Goal: Task Accomplishment & Management: Manage account settings

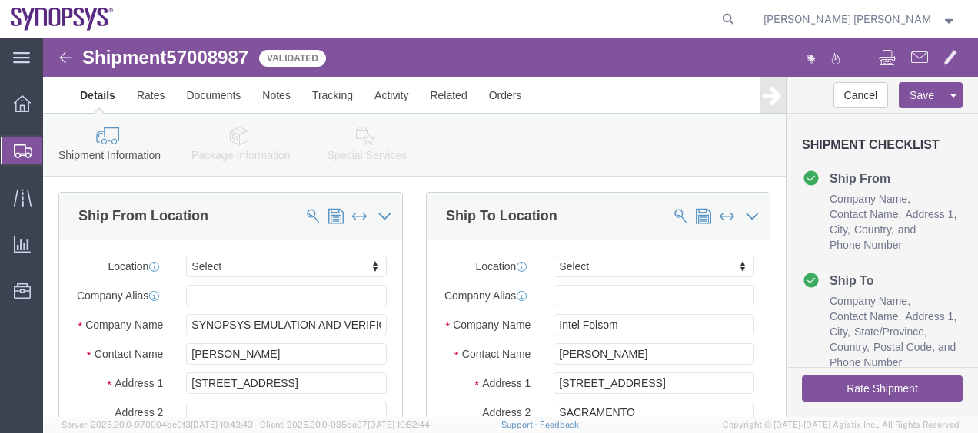
scroll to position [31, 0]
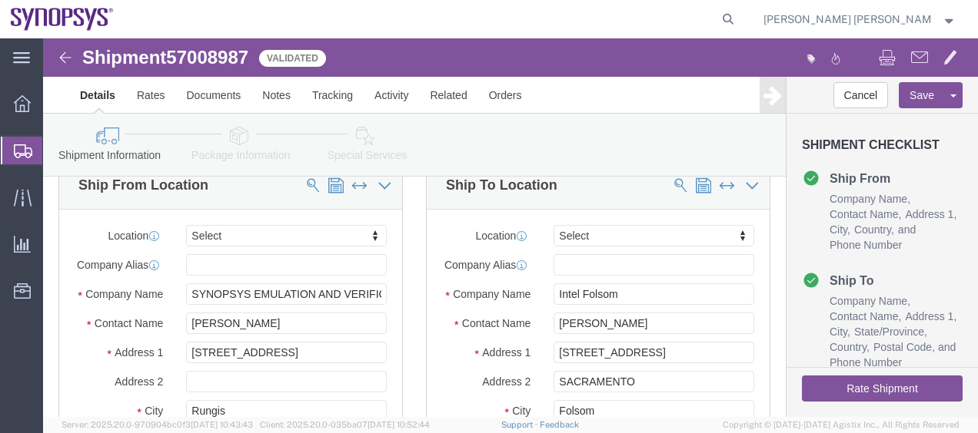
click link "Special Services"
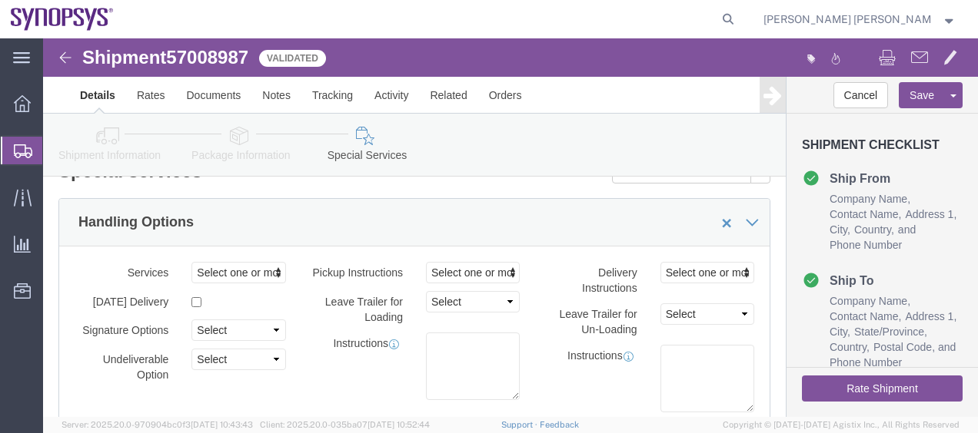
click label "Leave Trailer for Un-Loading"
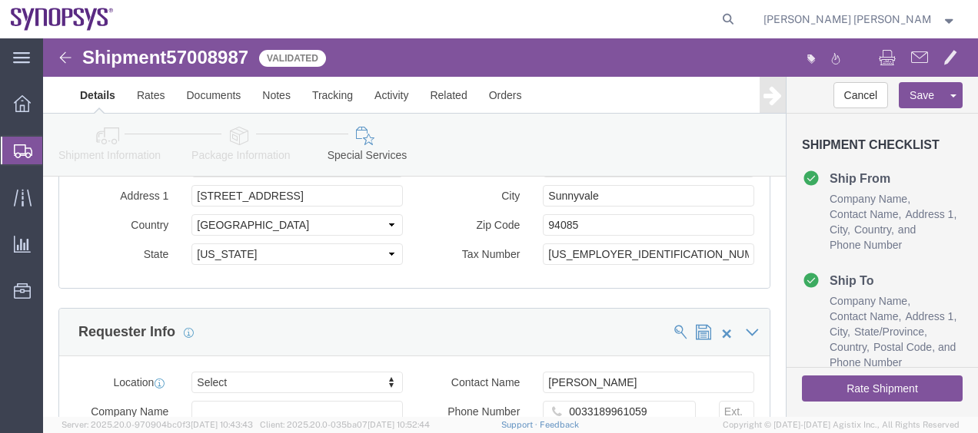
scroll to position [1783, 0]
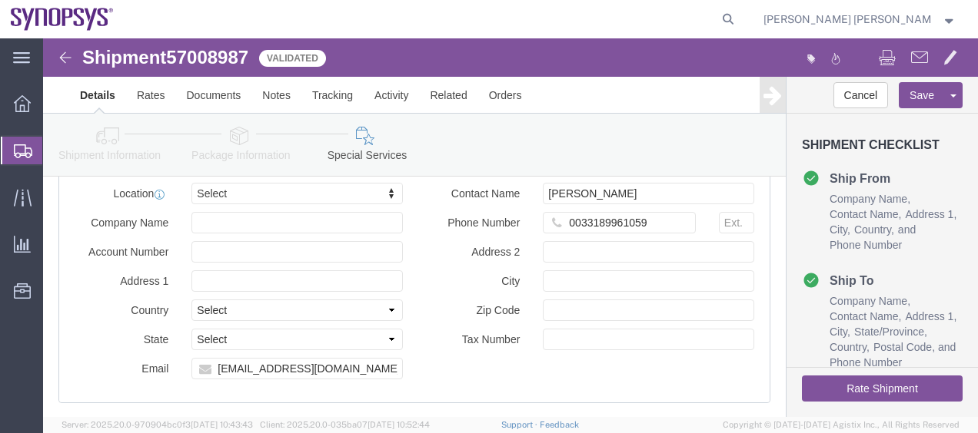
click link "Shipment Information"
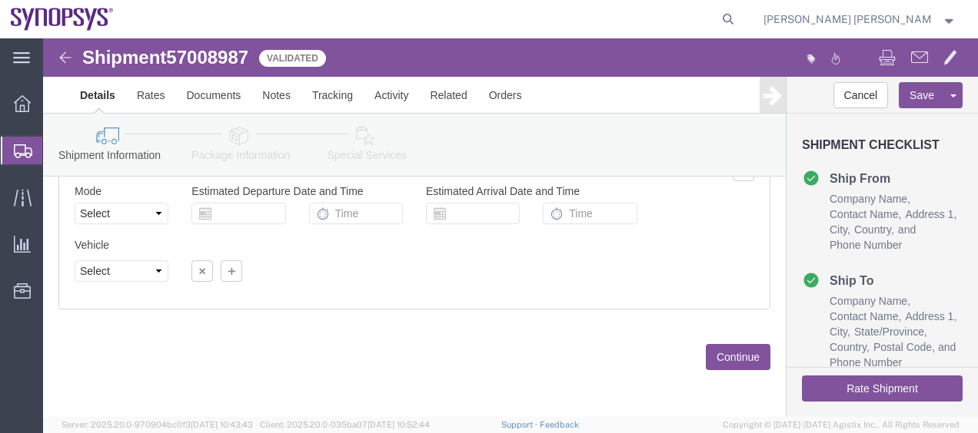
scroll to position [1074, 0]
click div "Please fix the following errors Ship From Location Location Select Select My Pr…"
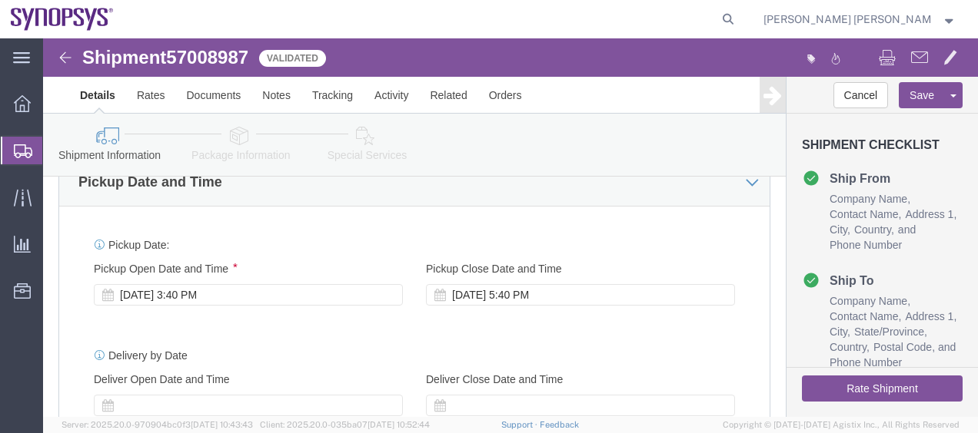
scroll to position [552, 0]
click div "[DATE] 3:40 PM"
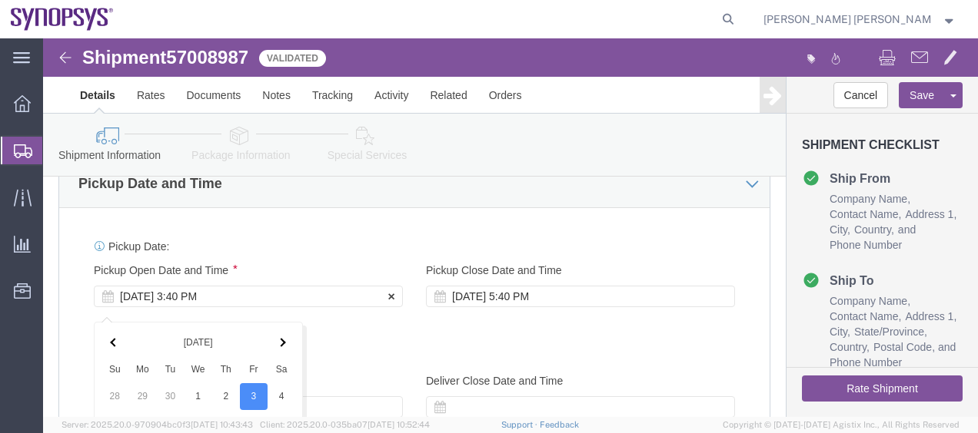
scroll to position [908, 0]
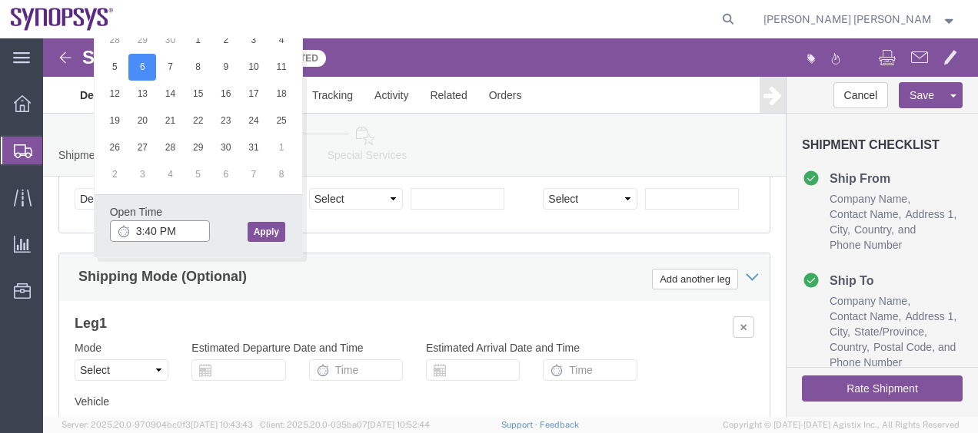
drag, startPoint x: 134, startPoint y: 191, endPoint x: 71, endPoint y: 183, distance: 63.5
click input "3:40 PM"
click input "09:40 PM"
click input "9: AM"
type input "9"
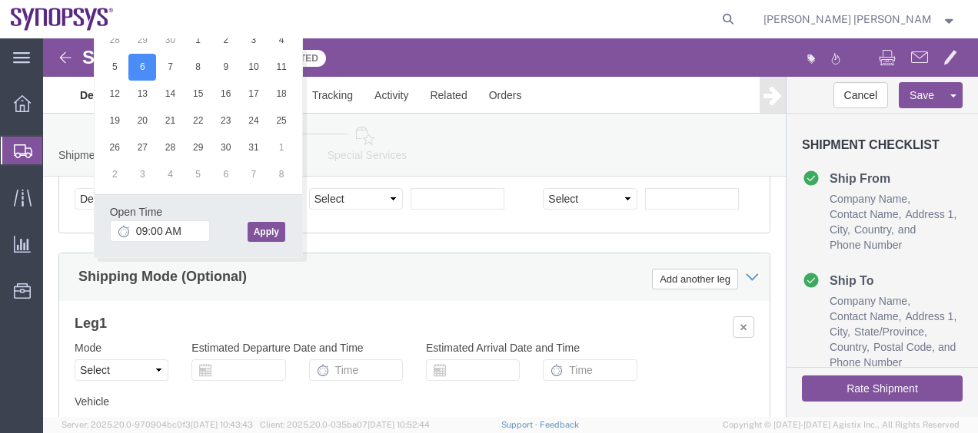
click button "Apply"
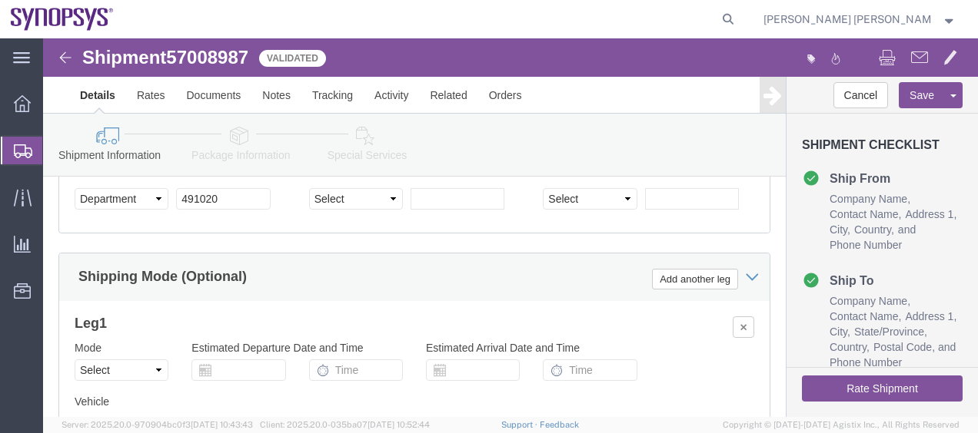
click div "Shipping Mode (Optional) Add another leg"
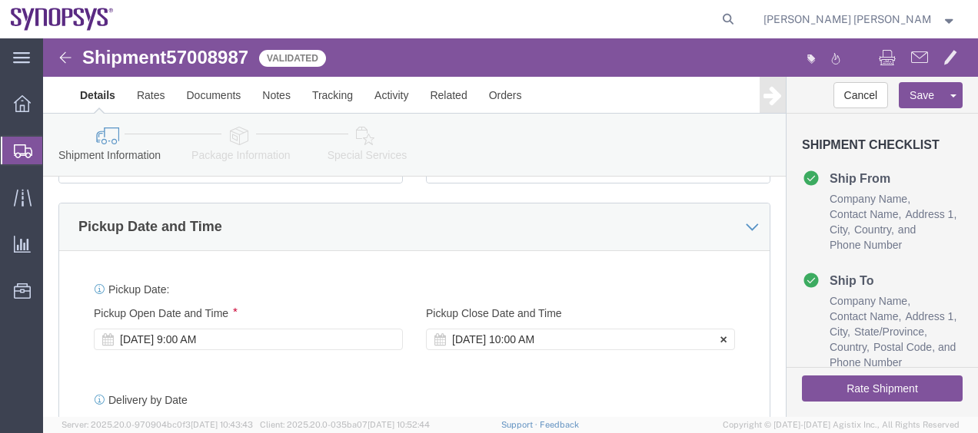
click div "[DATE] 10:00 AM"
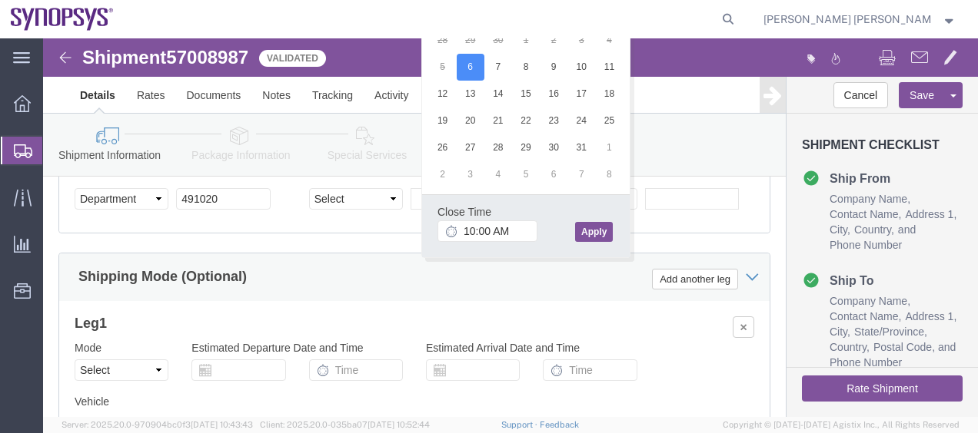
click div "Ship From Location Location Select Select My Profile Location [GEOGRAPHIC_DATA]…"
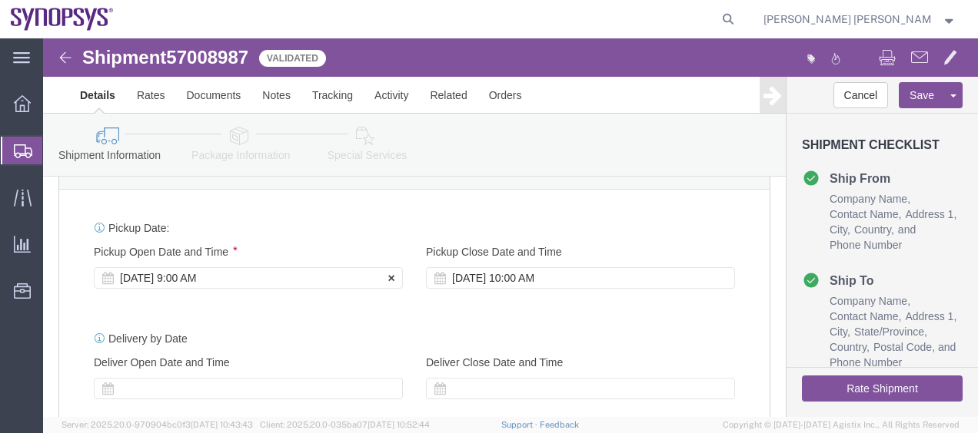
click div "[DATE] 9:00 AM"
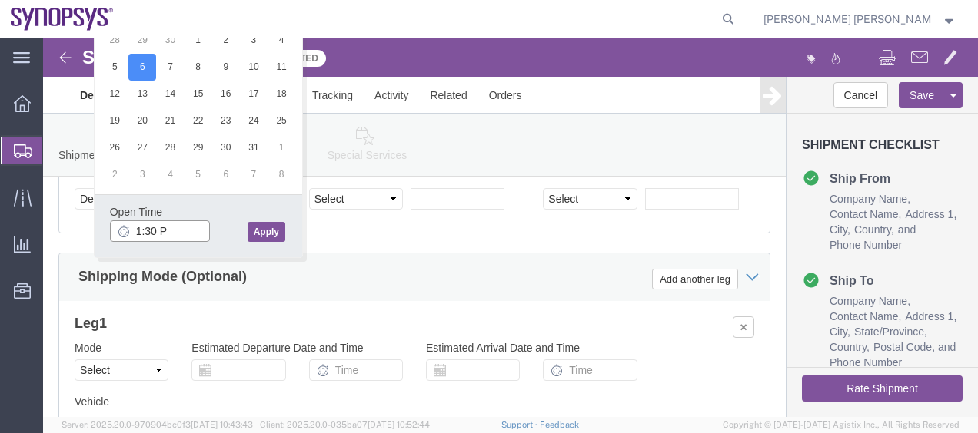
type input "1:30 PM"
click button "Apply"
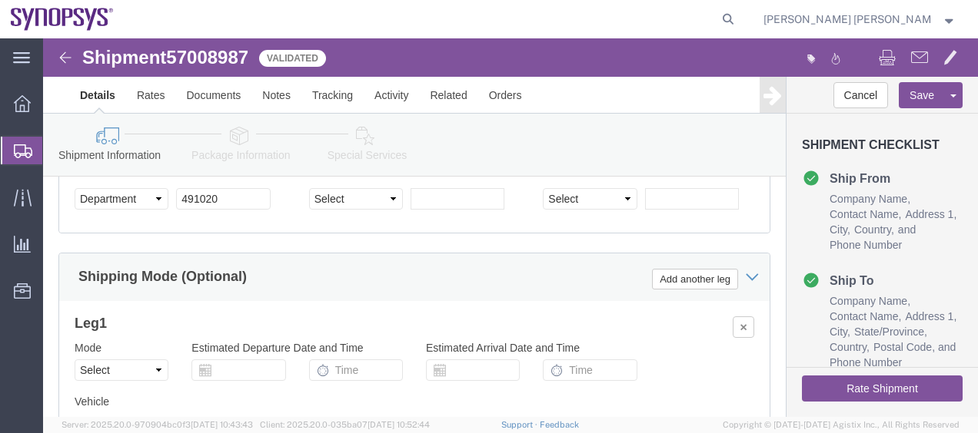
click div "Shipping Mode (Optional) Add another leg"
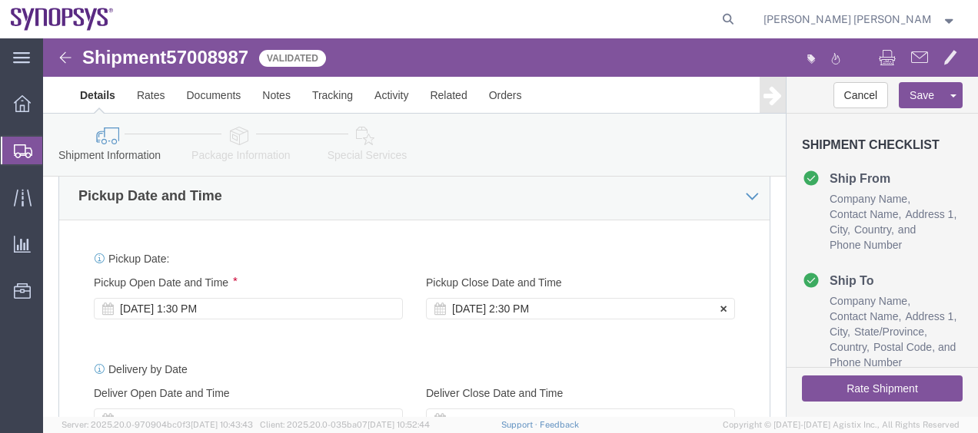
click div "[DATE] 2:30 PM"
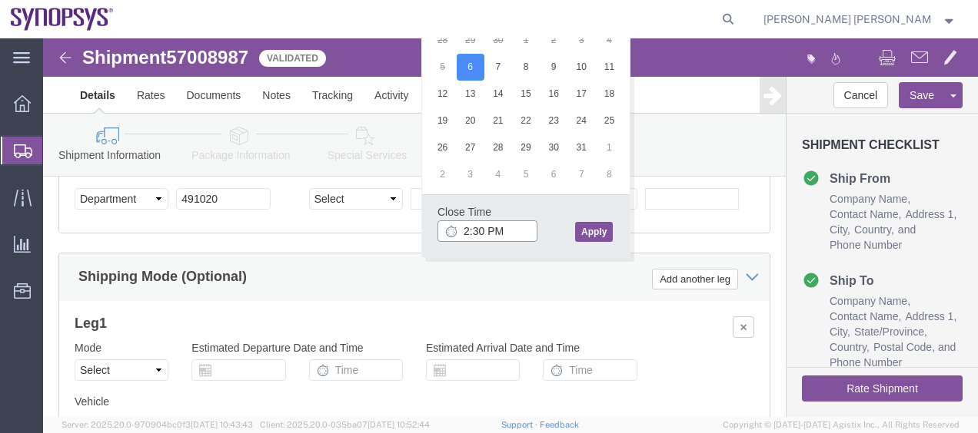
type input "4:30 PM"
click button "Apply"
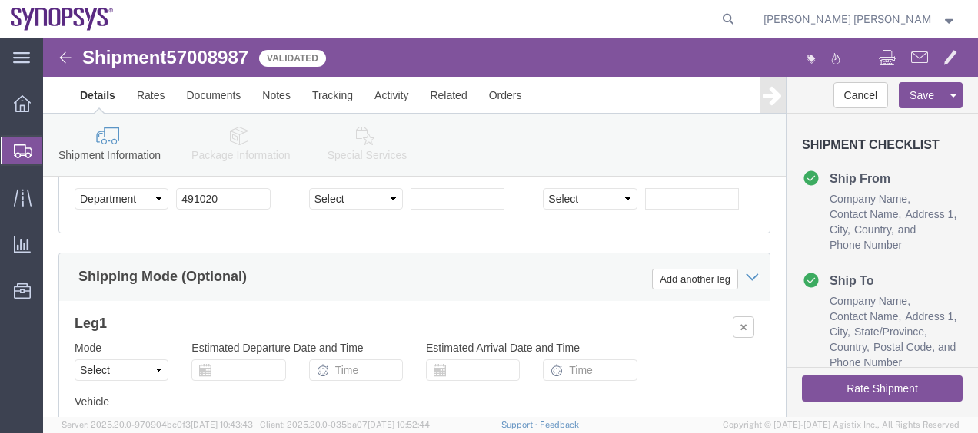
click button "Rate Shipment"
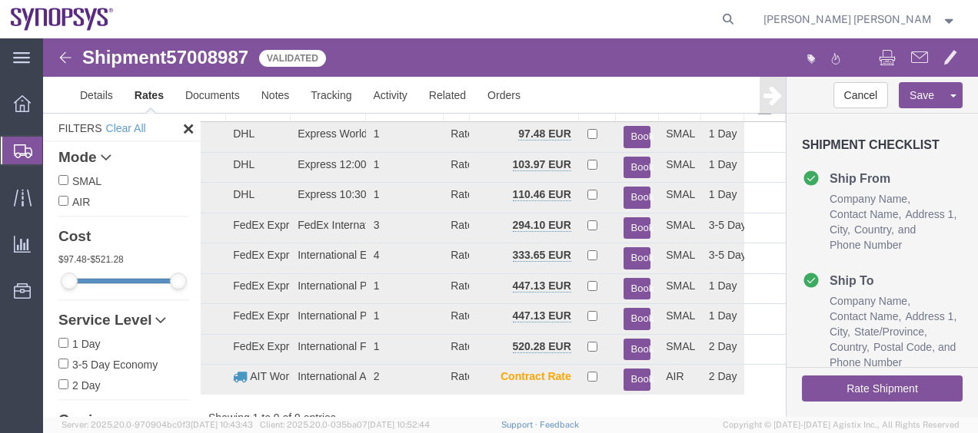
scroll to position [83, 0]
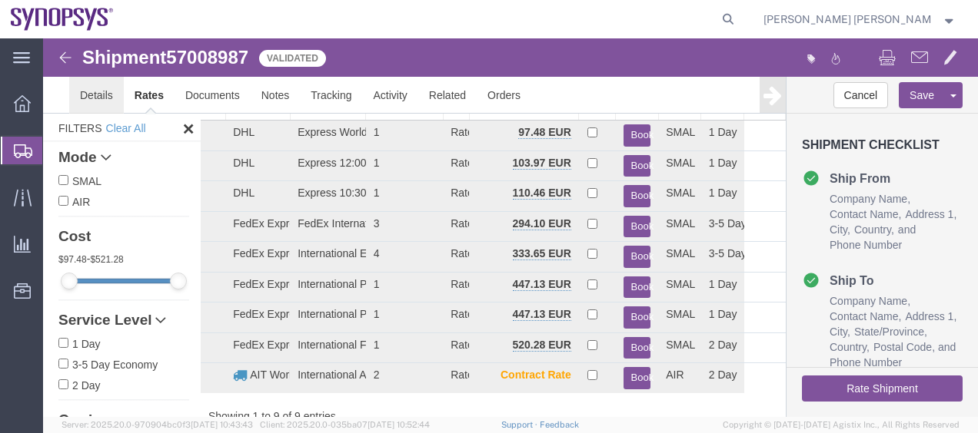
click at [100, 98] on link "Details" at bounding box center [96, 95] width 55 height 37
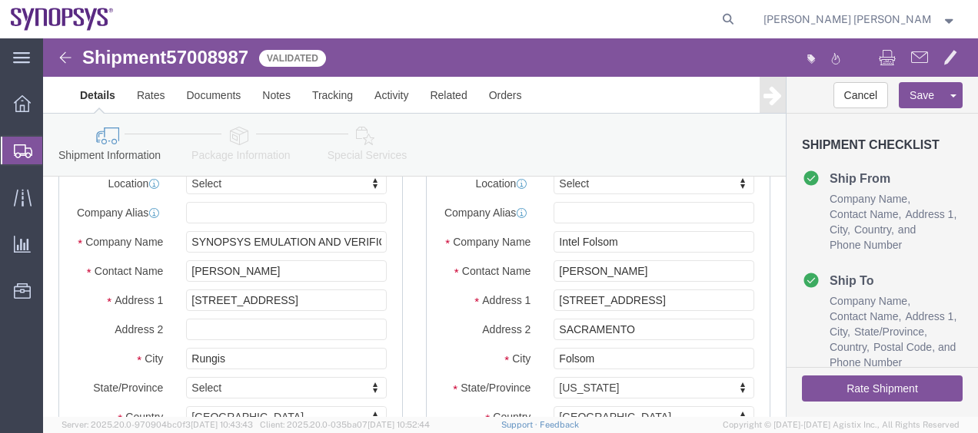
click link "Package Information"
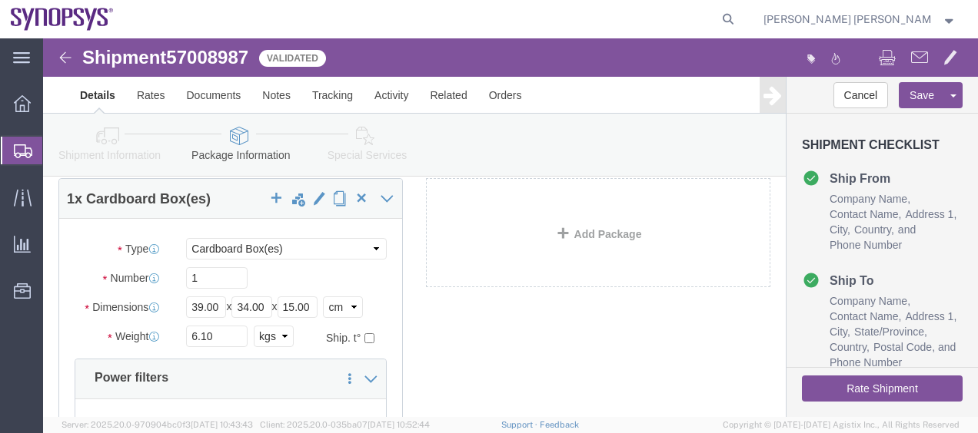
click div "1 x Cardboard Box(es) Package Type Select Bale(s) Basket(s) Bolt(s) Bottle(s) B…"
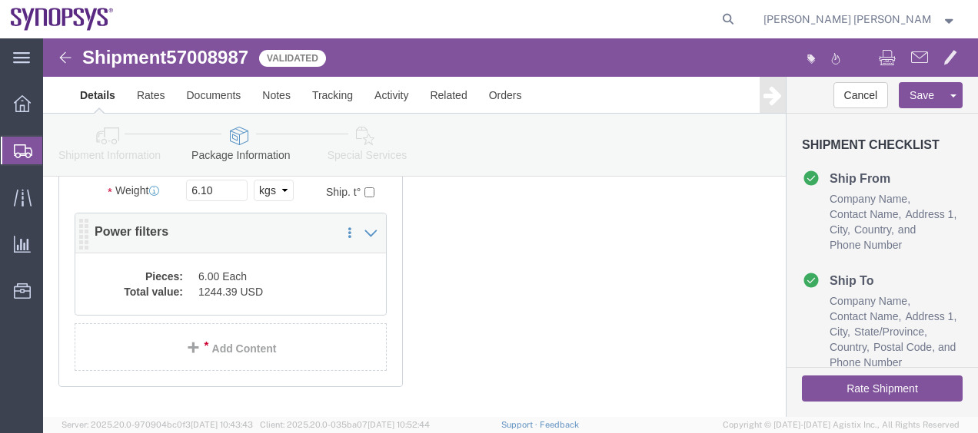
scroll to position [181, 0]
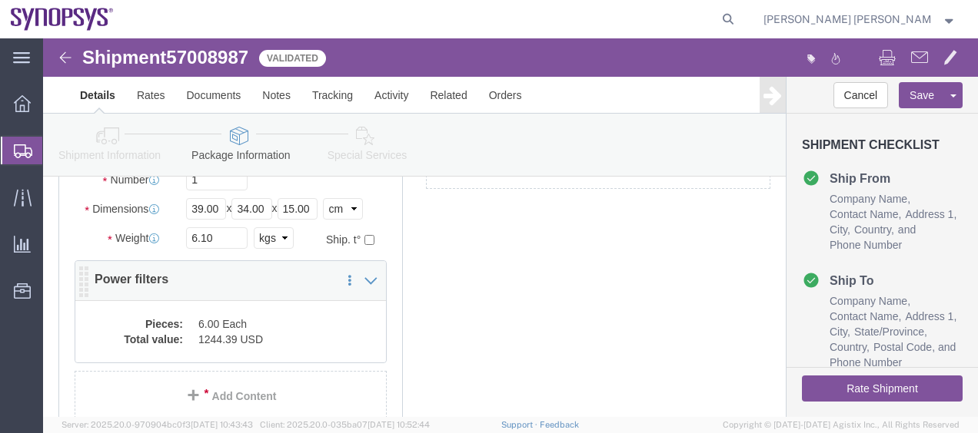
click dd "6.00 Each"
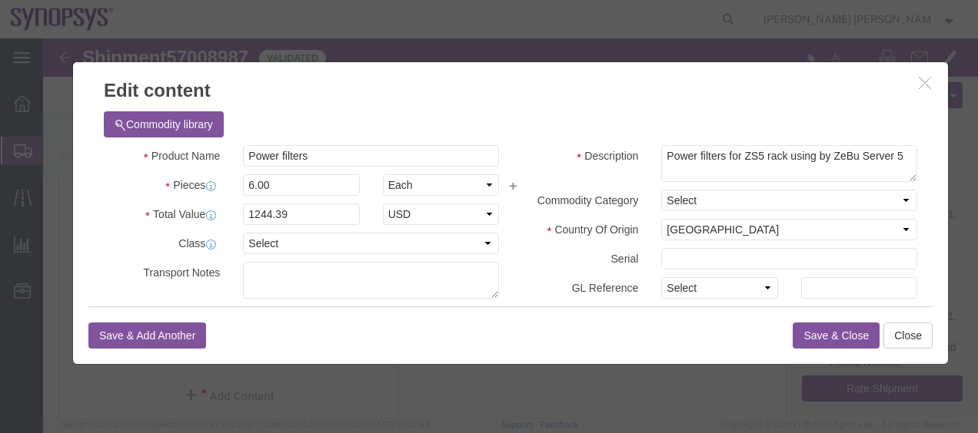
click div "Description Power filters for ZS5 rack using by ZeBu Server 5 Commodity Categor…"
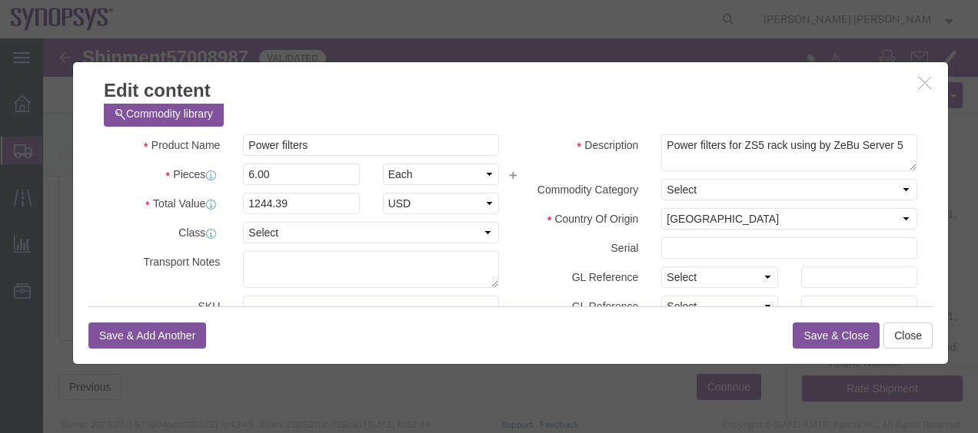
scroll to position [0, 0]
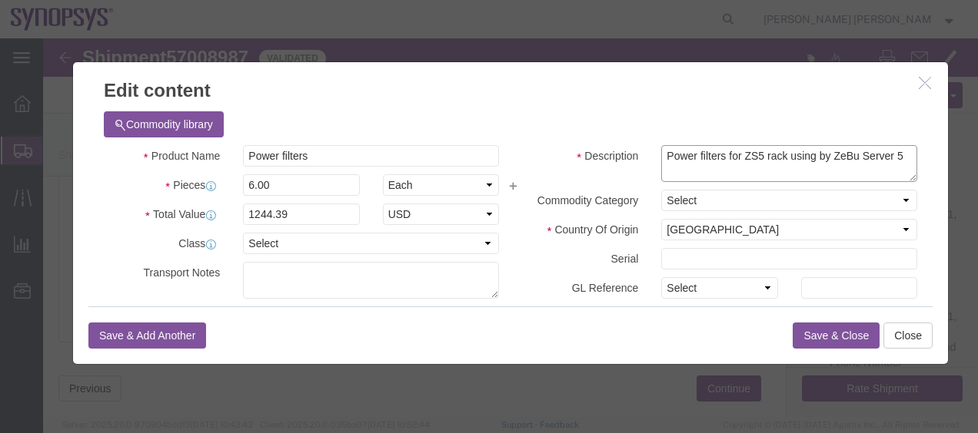
drag, startPoint x: 759, startPoint y: 123, endPoint x: 819, endPoint y: 117, distance: 61.0
click textarea "Power filters for ZS5 rack using by ZeBu Server 5"
click h3 "Edit content"
click button "button"
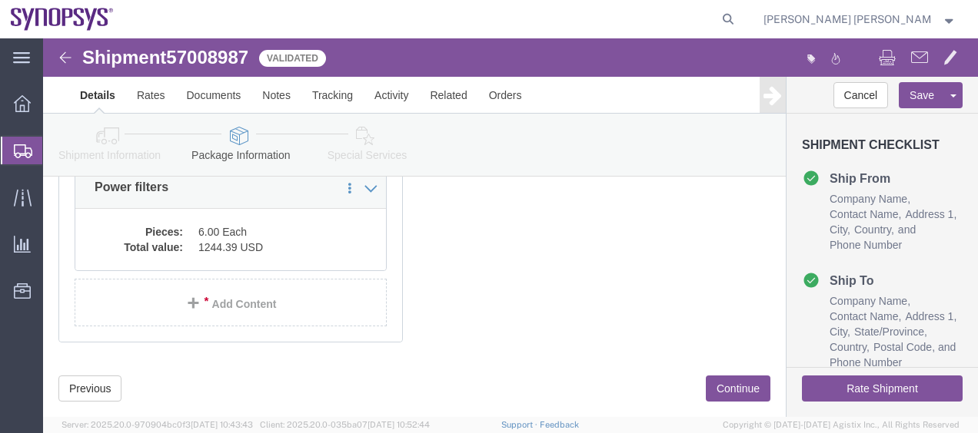
click div "1 x Cardboard Box(es) Package Type Select Bale(s) Basket(s) Bolt(s) Bottle(s) B…"
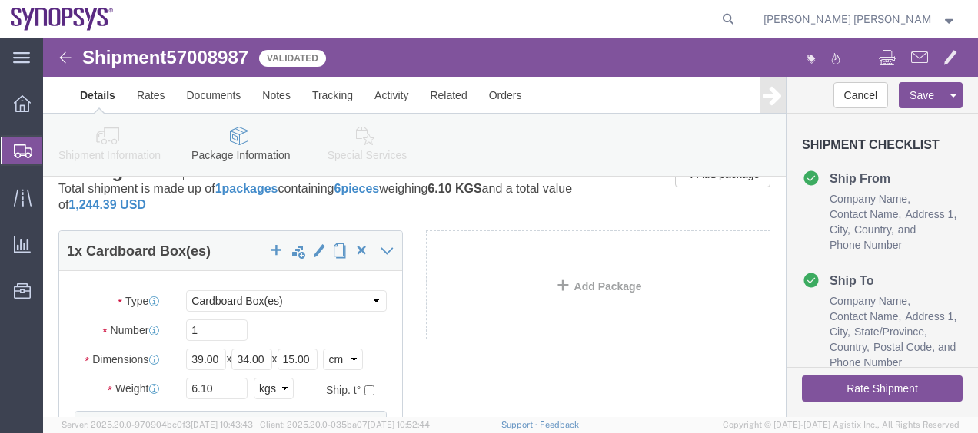
scroll to position [28, 0]
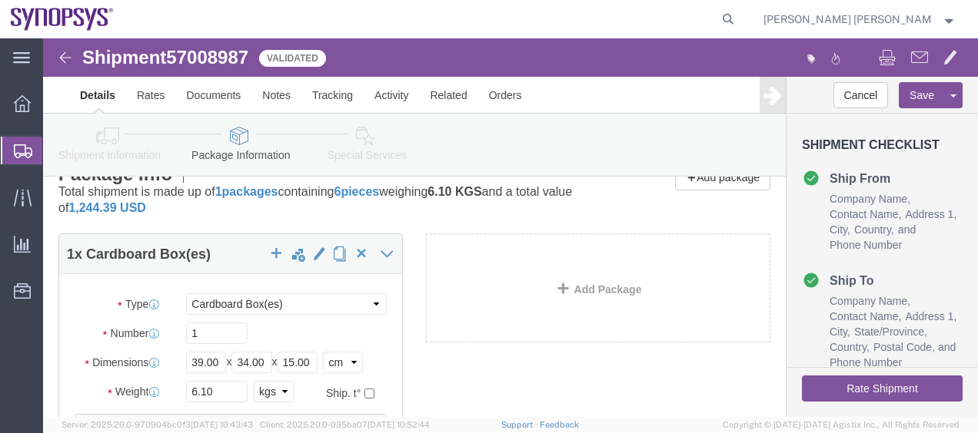
click div "1 x Cardboard Box(es) Package Type Select Bale(s) Basket(s) Bolt(s) Bottle(s) B…"
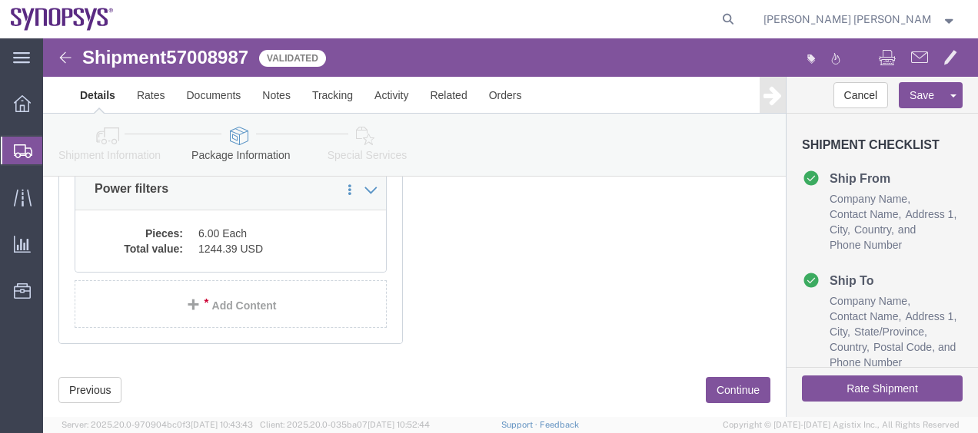
scroll to position [274, 0]
click div "1 x Cardboard Box(es) Package Type Select Bale(s) Basket(s) Bolt(s) Bottle(s) B…"
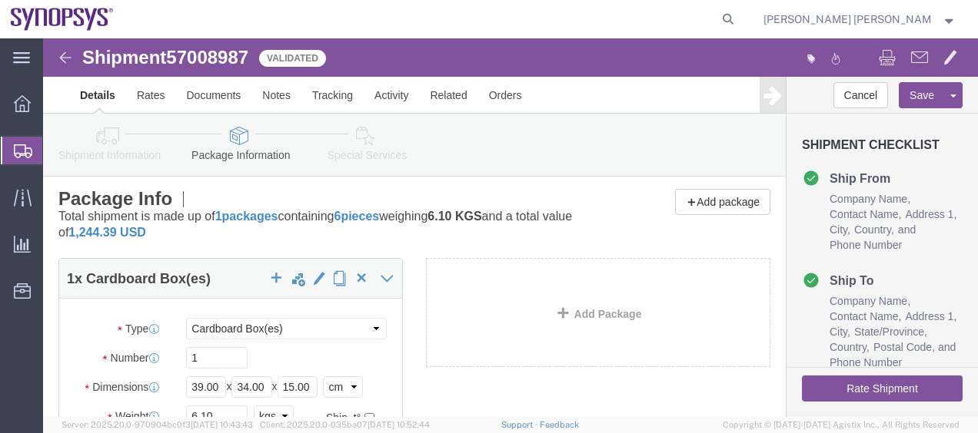
scroll to position [0, 0]
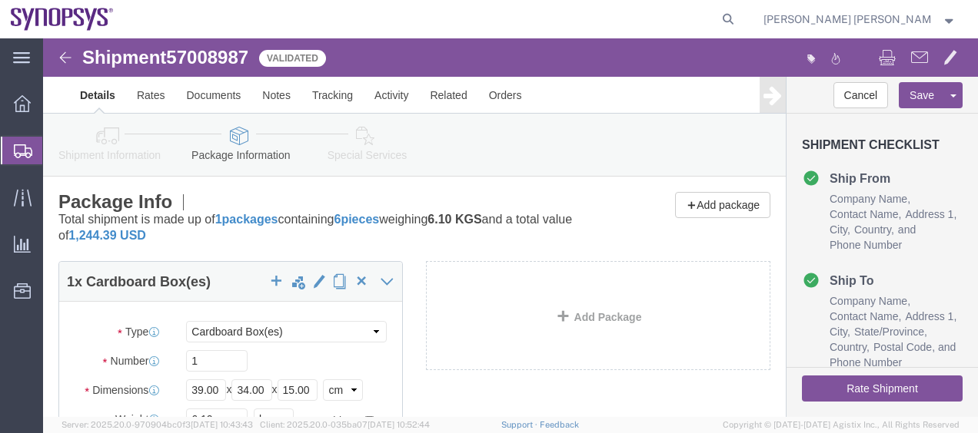
click icon
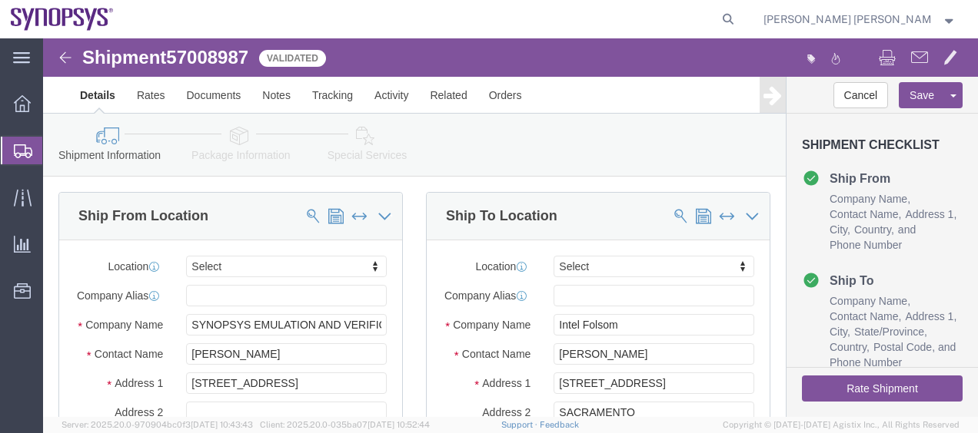
click div "Ship From Location Location Select Select My Profile Location [GEOGRAPHIC_DATA]…"
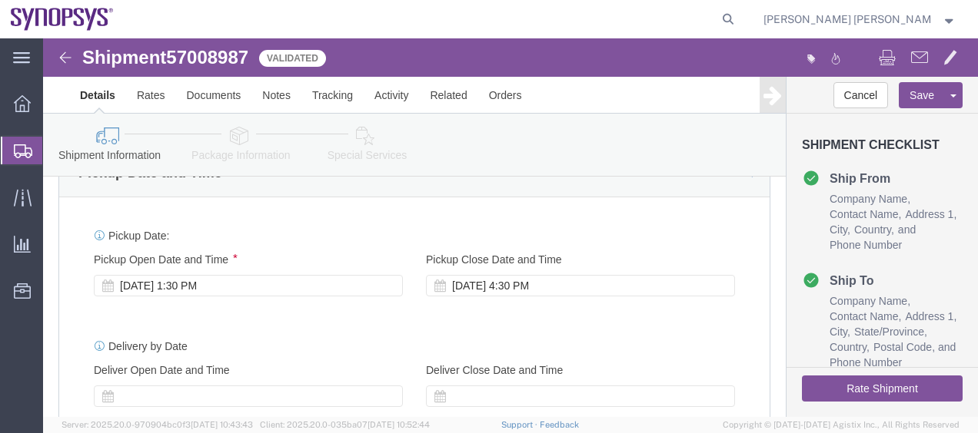
scroll to position [584, 0]
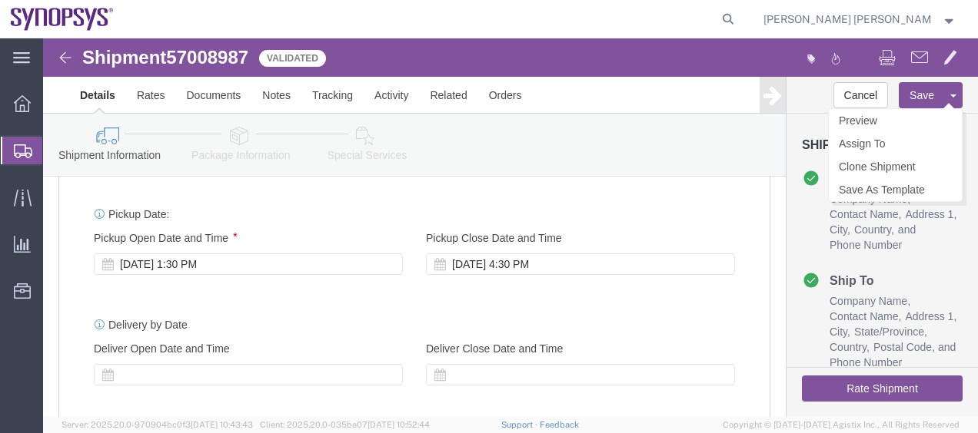
click button "Save"
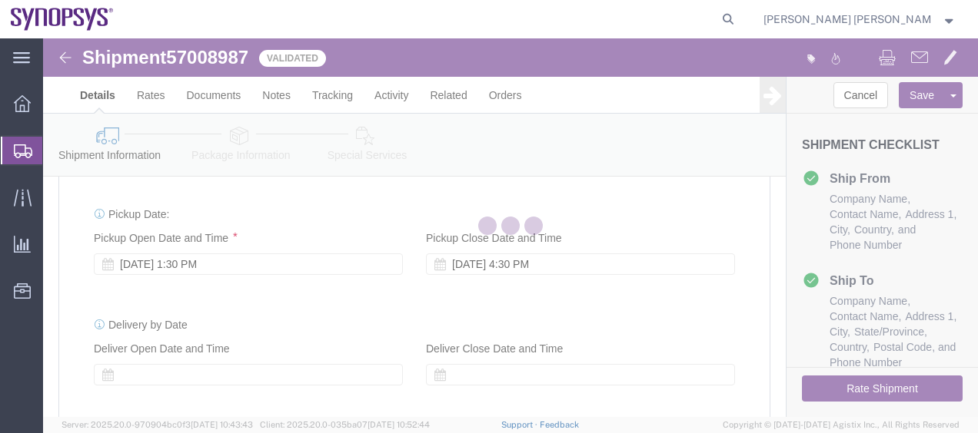
click at [87, 172] on div at bounding box center [510, 227] width 935 height 379
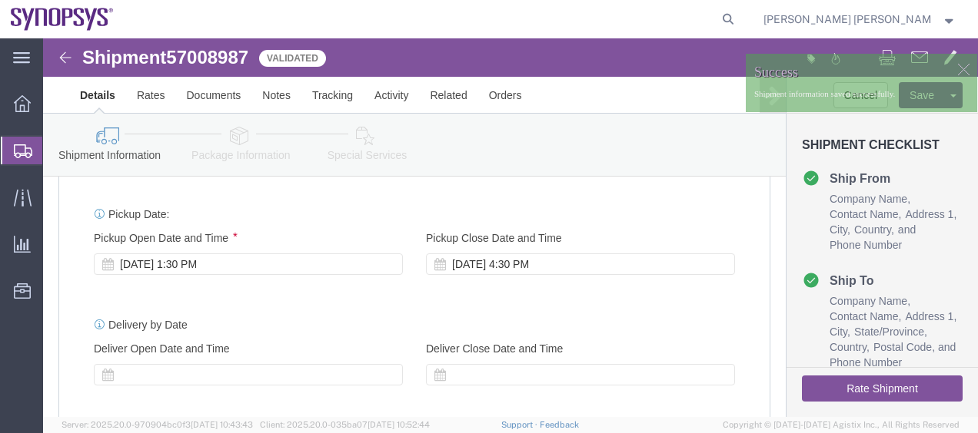
click at [0, 0] on span "Shipment Manager" at bounding box center [0, 0] width 0 height 0
